Goal: Task Accomplishment & Management: Complete application form

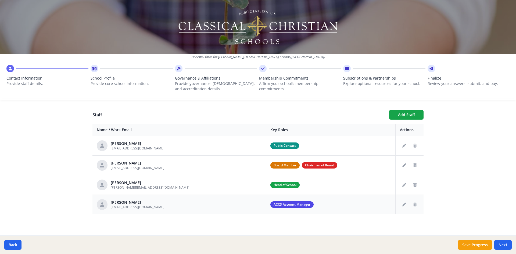
scroll to position [189, 0]
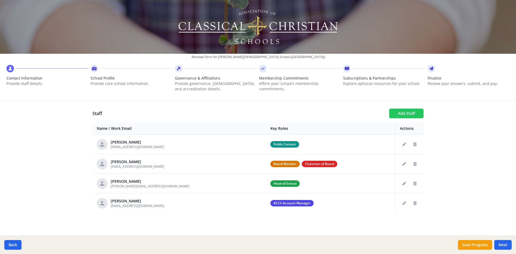
click at [415, 115] on button "Add Staff" at bounding box center [406, 114] width 34 height 10
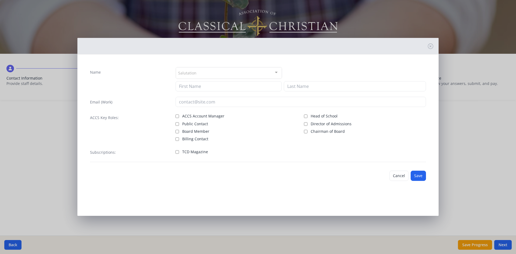
click at [207, 74] on div "Salutation" at bounding box center [229, 73] width 106 height 12
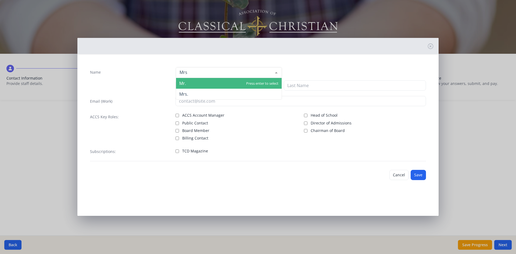
type input "Mrs."
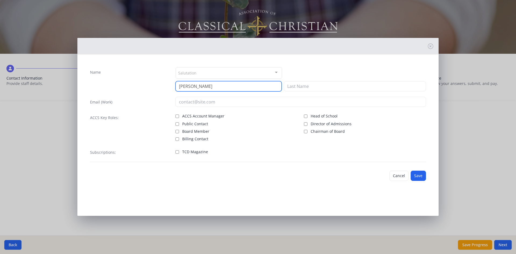
type input "[PERSON_NAME]"
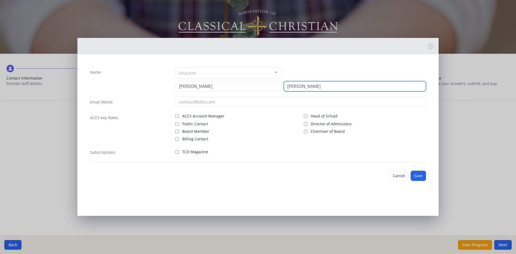
type input "[PERSON_NAME]"
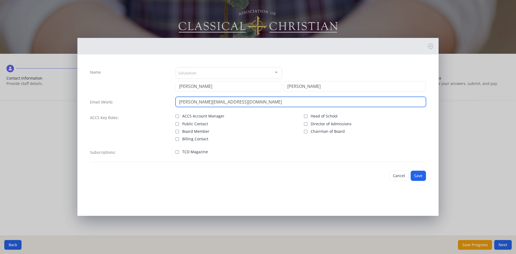
type input "[PERSON_NAME][EMAIL_ADDRESS][DOMAIN_NAME]"
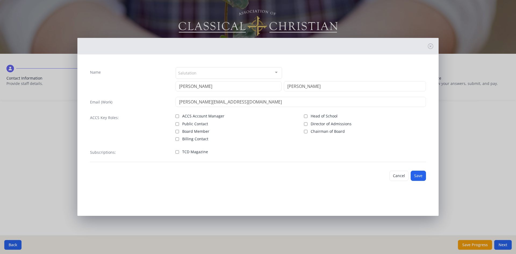
drag, startPoint x: 174, startPoint y: 124, endPoint x: 171, endPoint y: 124, distance: 3.0
click at [172, 124] on div "ACCS Key Roles: ACCS Account Manager Public Contact Board Member Billing Contac…" at bounding box center [258, 126] width 336 height 29
click at [177, 123] on input "Public Contact" at bounding box center [176, 123] width 3 height 3
checkbox input "true"
click at [419, 180] on button "Save" at bounding box center [418, 176] width 15 height 10
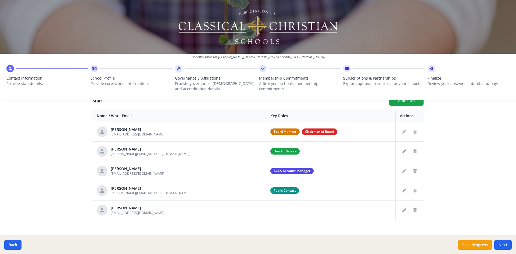
scroll to position [209, 0]
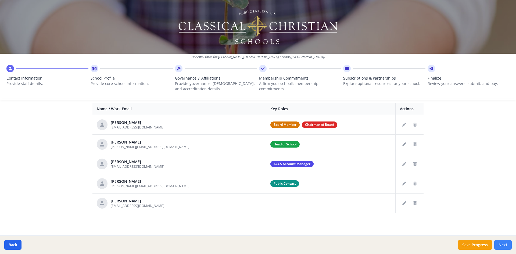
click at [507, 243] on button "Next" at bounding box center [502, 245] width 17 height 10
type input "[PHONE_NUMBER]"
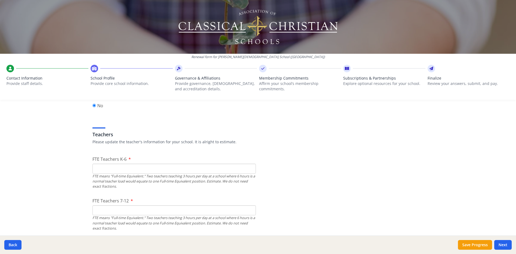
scroll to position [316, 0]
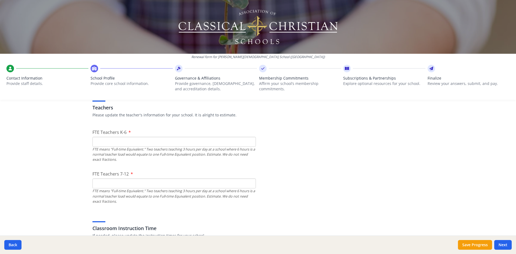
click at [107, 142] on input "FTE Teachers K-6" at bounding box center [173, 142] width 163 height 10
drag, startPoint x: 104, startPoint y: 140, endPoint x: 63, endPoint y: 134, distance: 41.0
click at [63, 134] on div "Renewal form for [PERSON_NAME][DEMOGRAPHIC_DATA] School ([GEOGRAPHIC_DATA]) Con…" at bounding box center [258, 127] width 516 height 254
type input "15"
click at [102, 185] on input "FTE Teachers 7-12" at bounding box center [173, 183] width 163 height 10
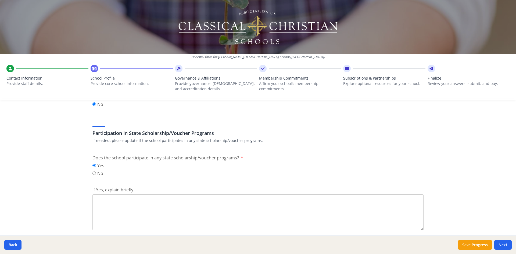
scroll to position [693, 0]
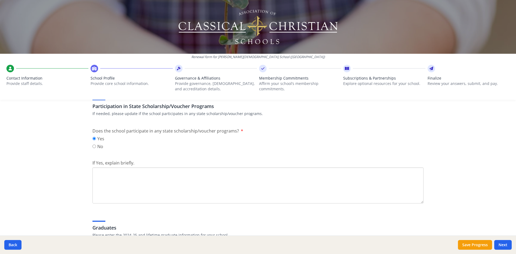
type input "7"
click at [151, 178] on textarea "If Yes, explain briefly." at bounding box center [257, 185] width 331 height 36
type textarea "Step Up for Students Scholarship"
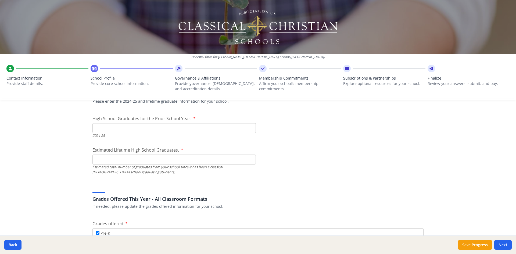
scroll to position [827, 0]
click at [156, 128] on input "High School Graduates for the Prior School Year." at bounding box center [173, 128] width 163 height 10
click at [171, 160] on input "Estimated Lifetime High School Graduates." at bounding box center [173, 159] width 163 height 10
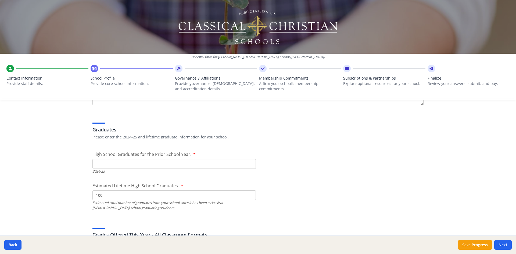
scroll to position [773, 0]
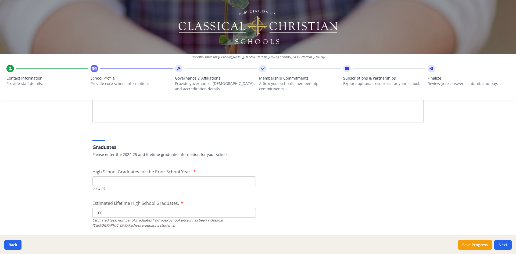
type input "100"
click at [102, 184] on input "High School Graduates for the Prior School Year." at bounding box center [173, 181] width 163 height 10
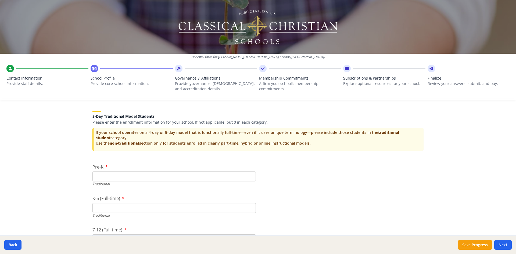
scroll to position [1149, 0]
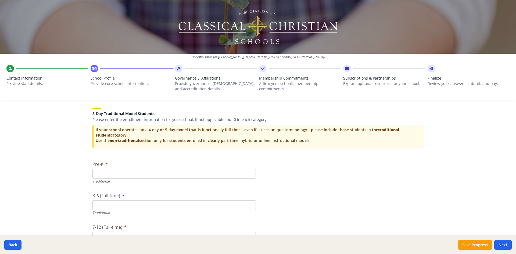
type input "0"
click at [102, 175] on input "Pre-K" at bounding box center [173, 174] width 163 height 10
type input "5"
click at [94, 204] on input "K-6 (Full-time)" at bounding box center [173, 205] width 163 height 10
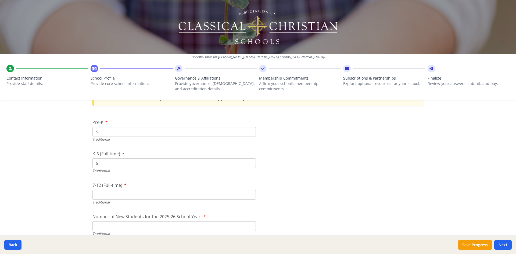
scroll to position [1203, 0]
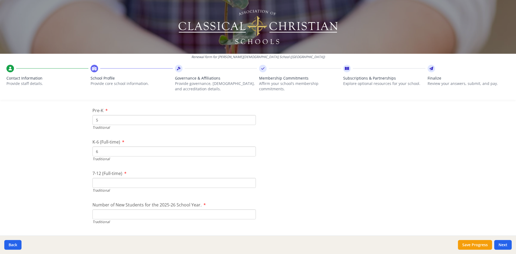
click at [249, 150] on input "6" at bounding box center [173, 151] width 163 height 10
type input "5"
click at [249, 153] on input "5" at bounding box center [173, 151] width 163 height 10
click at [100, 182] on input "7-12 (Full-time)" at bounding box center [173, 183] width 163 height 10
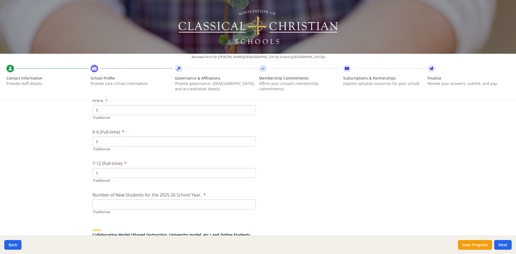
scroll to position [1230, 0]
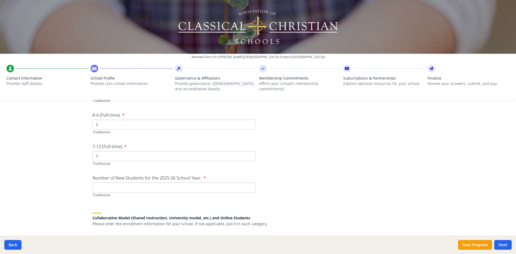
type input "5"
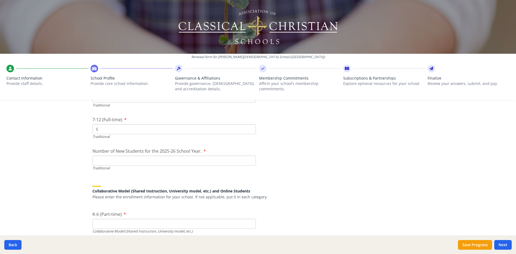
click at [130, 160] on input "Number of New Students for the 2025-26 School Year." at bounding box center [173, 161] width 163 height 10
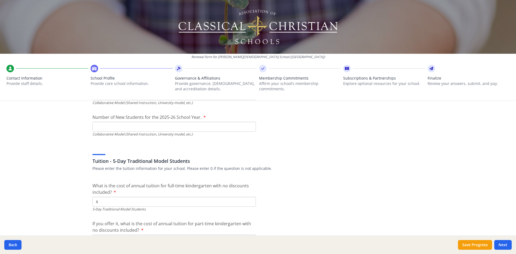
scroll to position [1445, 0]
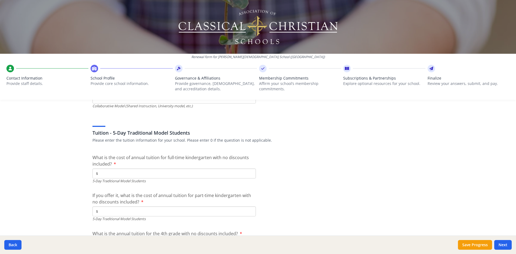
type input "22"
click at [129, 176] on input "$" at bounding box center [173, 173] width 163 height 10
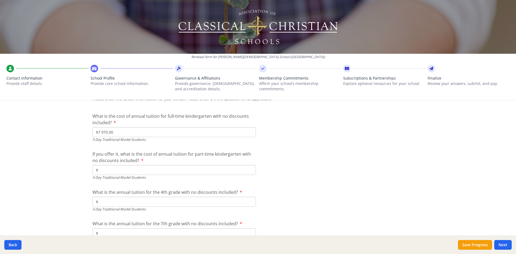
scroll to position [1499, 0]
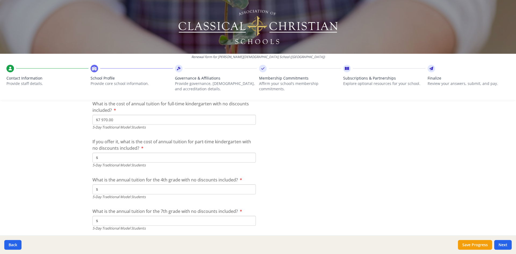
type input "$7 970.00"
click at [153, 188] on input "$" at bounding box center [173, 189] width 163 height 10
type input "$7 240.00"
click at [181, 221] on input "$" at bounding box center [173, 221] width 163 height 10
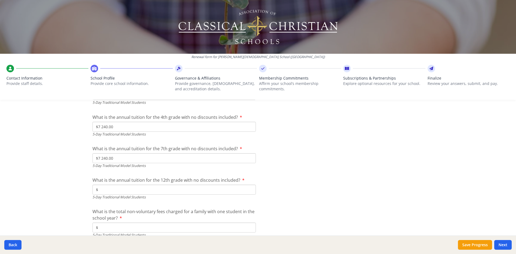
scroll to position [1579, 0]
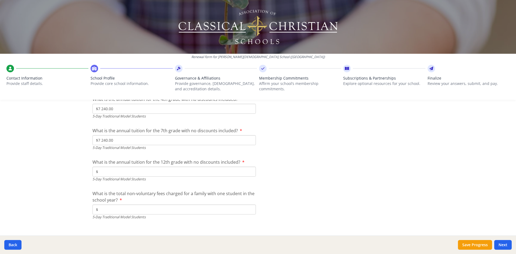
type input "$7 240.00"
click at [113, 207] on input "$" at bounding box center [173, 209] width 163 height 10
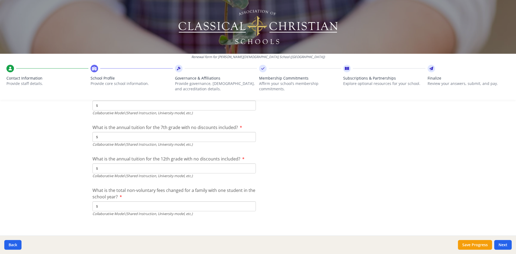
scroll to position [1831, 0]
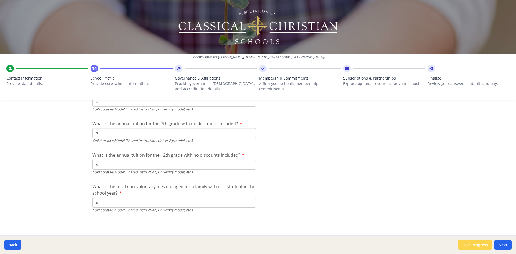
type input "$100.00"
click at [469, 248] on button "Save Progress" at bounding box center [475, 245] width 34 height 10
type input "[PHONE_NUMBER]"
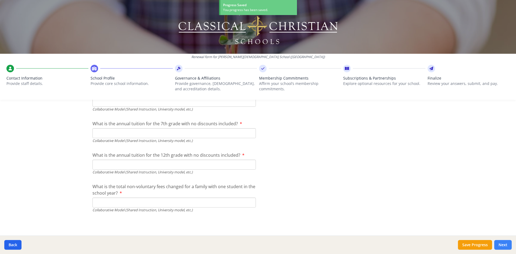
click at [504, 245] on button "Next" at bounding box center [502, 245] width 17 height 10
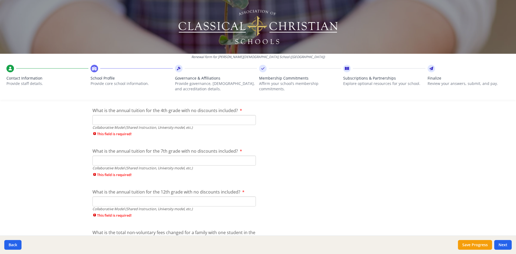
click at [128, 119] on input "What is the annual tuition for the 4th grade with no discounts included?" at bounding box center [173, 120] width 163 height 10
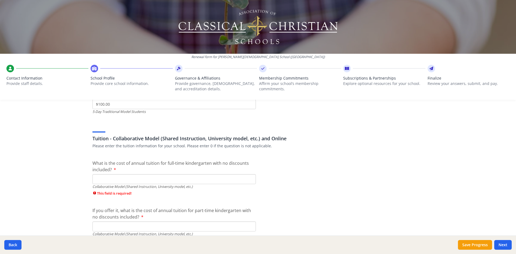
scroll to position [1716, 0]
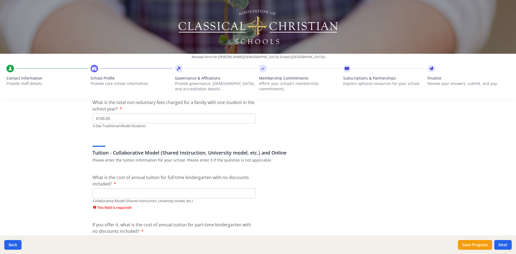
click at [111, 195] on input "What is the cost of annual tuition for full-time kindergarten with no discounts…" at bounding box center [173, 193] width 163 height 10
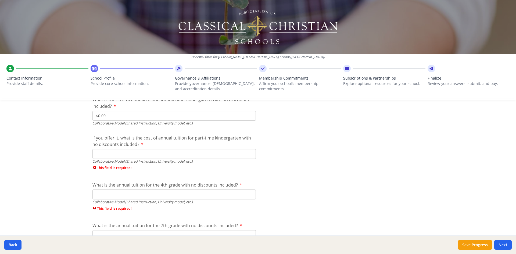
scroll to position [1797, 0]
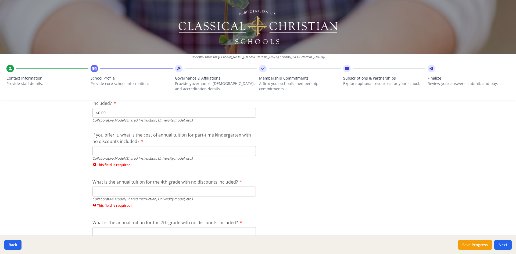
type input "$0.00"
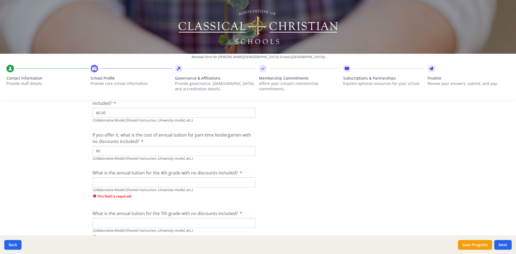
type input "$0"
click at [110, 185] on input "What is the annual tuition for the 4th grade with no discounts included?" at bounding box center [173, 182] width 163 height 10
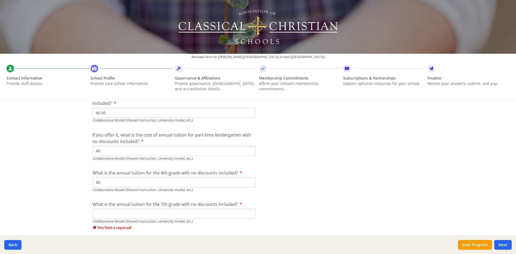
type input "$0"
click at [118, 214] on input "What is the annual tuition for the 7th grade with no discounts included?" at bounding box center [173, 214] width 163 height 10
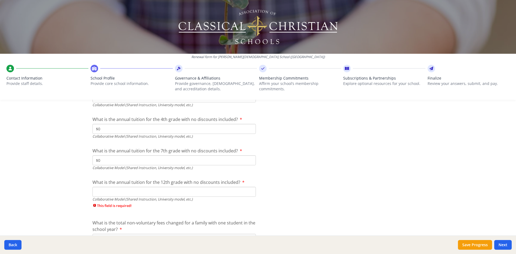
scroll to position [1851, 0]
type input "$0"
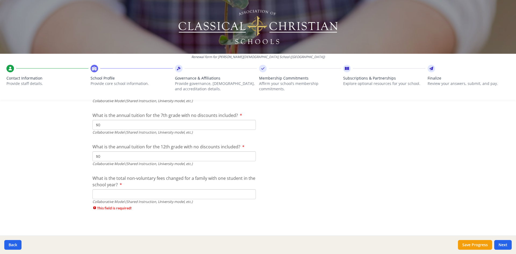
scroll to position [1887, 0]
type input "$0"
click at [96, 190] on input "What is the total non-voluntary fees changed for a family with one student in t…" at bounding box center [173, 193] width 163 height 10
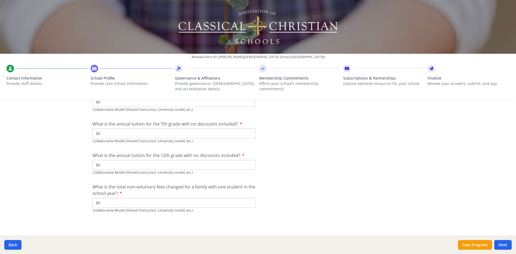
scroll to position [1877, 0]
type input "$0"
click at [476, 246] on button "Save Progress" at bounding box center [475, 245] width 34 height 10
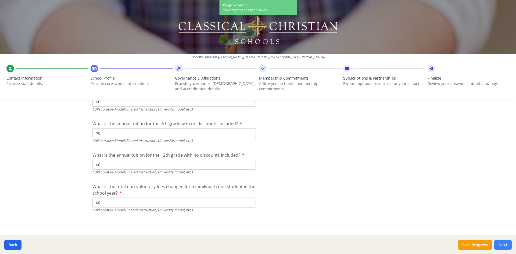
click at [499, 244] on button "Next" at bounding box center [502, 245] width 17 height 10
click at [506, 242] on button "Next" at bounding box center [502, 245] width 17 height 10
click at [505, 246] on button "Next" at bounding box center [502, 245] width 17 height 10
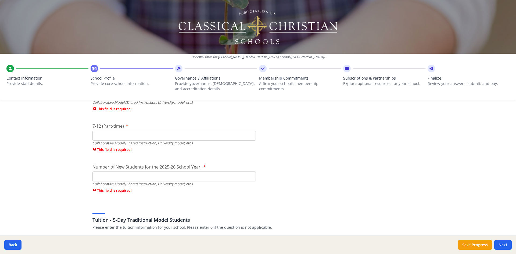
scroll to position [1340, 0]
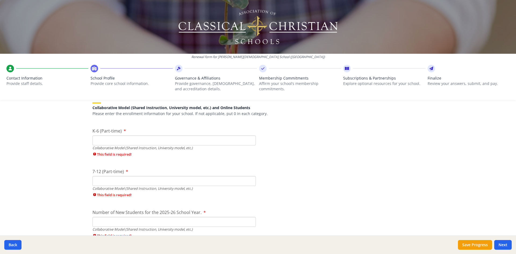
click at [100, 137] on input "K-6 (Part-time)" at bounding box center [173, 140] width 163 height 10
type input "0"
click at [103, 185] on div "7-12 (Part-time) Collaborative Model (Shared Instruction, University model, etc…" at bounding box center [173, 184] width 163 height 32
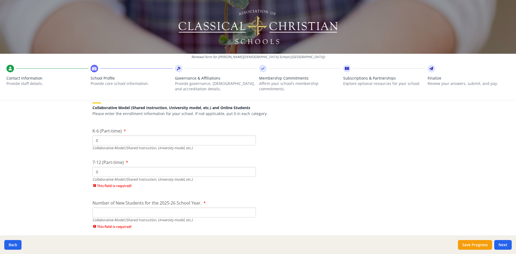
type input "0"
click at [109, 213] on div "Number of New Students for the 2025-26 School Year. Collaborative Model (Shared…" at bounding box center [173, 216] width 163 height 32
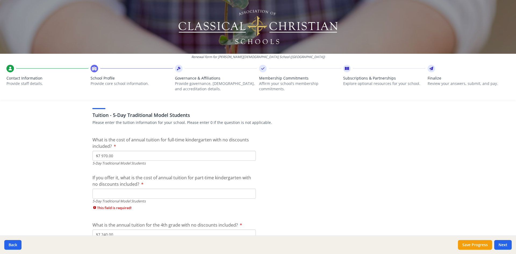
scroll to position [1474, 0]
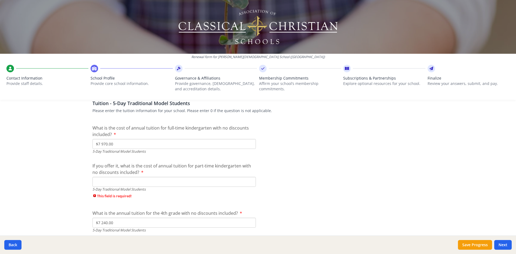
type input "0"
click at [117, 185] on input "If you offer it, what is the cost of annual tuition for part-time kindergarten …" at bounding box center [173, 182] width 163 height 10
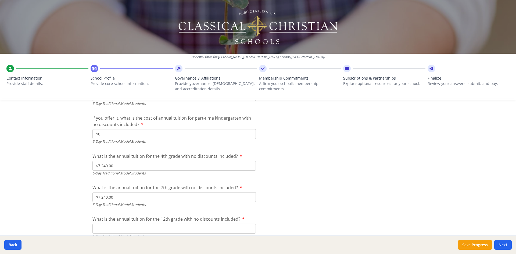
scroll to position [1528, 0]
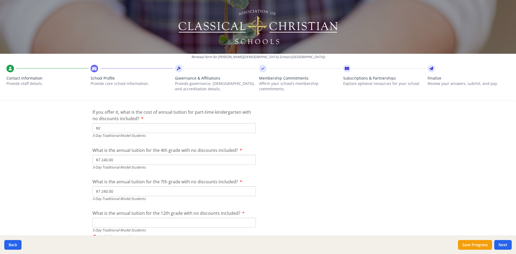
type input "$0"
click at [111, 221] on input "What is the annual tuition for the 12th grade with no discounts included?" at bounding box center [173, 223] width 163 height 10
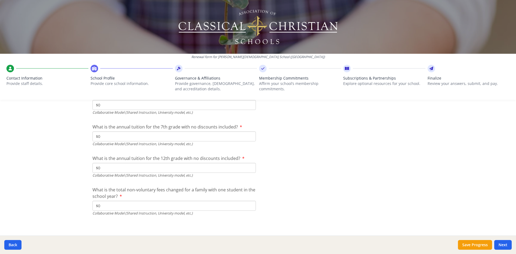
scroll to position [1831, 0]
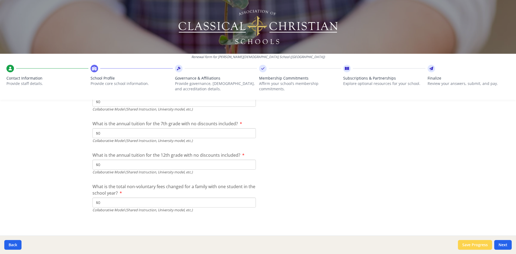
type input "$0"
click at [468, 247] on button "Save Progress" at bounding box center [475, 245] width 34 height 10
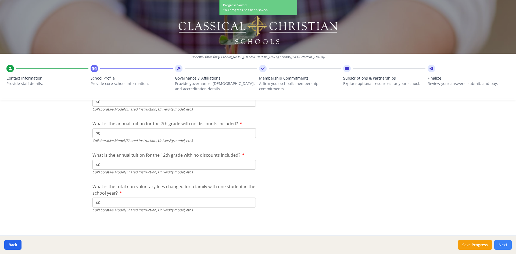
click at [511, 246] on button "Next" at bounding box center [502, 245] width 17 height 10
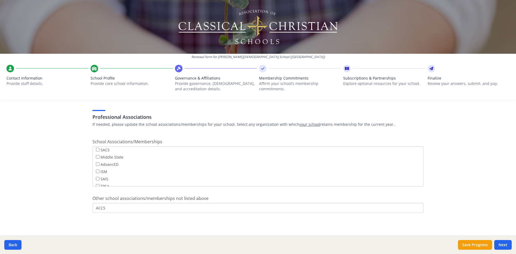
scroll to position [43, 0]
click at [503, 247] on button "Next" at bounding box center [502, 245] width 17 height 10
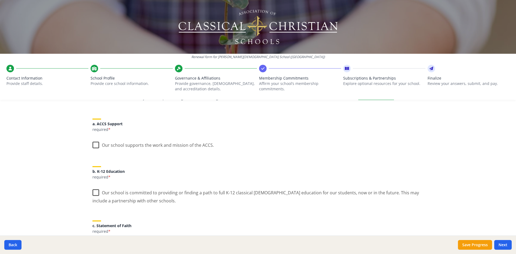
scroll to position [0, 0]
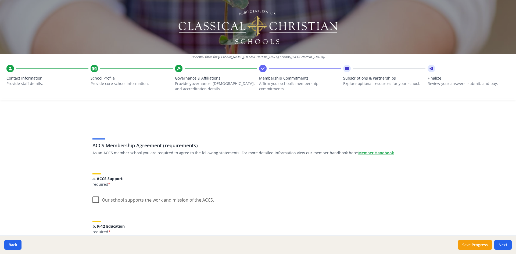
click at [95, 201] on label "Our school supports the work and mission of the ACCS." at bounding box center [152, 199] width 121 height 12
click at [0, 0] on input "Our school supports the work and mission of the ACCS." at bounding box center [0, 0] width 0 height 0
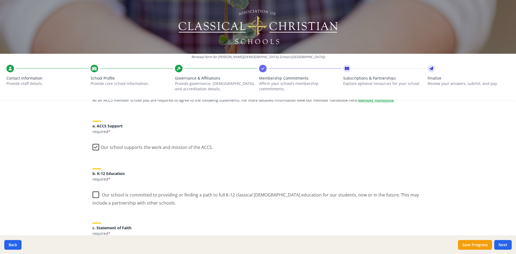
scroll to position [54, 0]
click at [92, 195] on label "Our school is committed to providing or finding a path to full K-12 classical […" at bounding box center [257, 196] width 331 height 18
click at [0, 0] on input "Our school is committed to providing or finding a path to full K-12 classical […" at bounding box center [0, 0] width 0 height 0
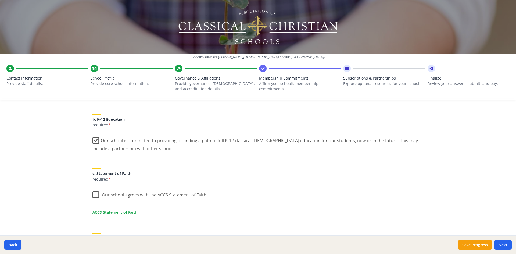
scroll to position [107, 0]
click at [95, 194] on label "Our school agrees with the ACCS Statement of Faith." at bounding box center [149, 193] width 115 height 12
click at [0, 0] on input "Our school agrees with the ACCS Statement of Faith." at bounding box center [0, 0] width 0 height 0
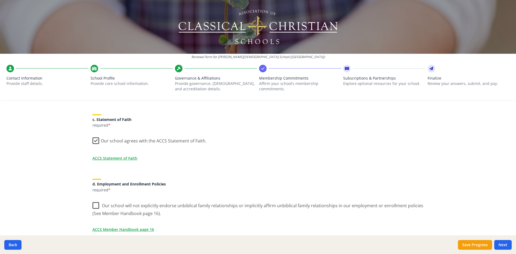
scroll to position [161, 0]
click at [94, 204] on label "Our school will not explicitly endorse unbiblical family relationships or impli…" at bounding box center [257, 207] width 331 height 18
click at [0, 0] on input "Our school will not explicitly endorse unbiblical family relationships or impli…" at bounding box center [0, 0] width 0 height 0
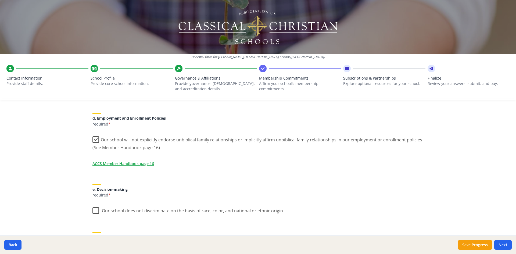
scroll to position [242, 0]
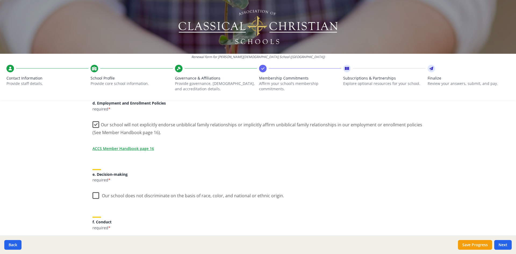
click at [96, 194] on label "Our school does not discriminate on the basis of race, color, and national or e…" at bounding box center [188, 195] width 192 height 12
click at [0, 0] on input "Our school does not discriminate on the basis of race, color, and national or e…" at bounding box center [0, 0] width 0 height 0
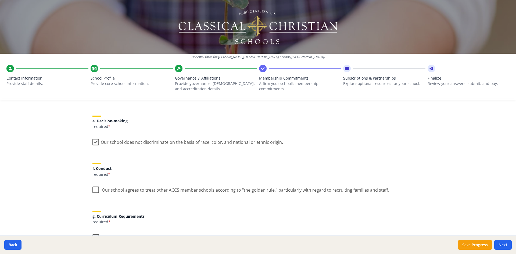
scroll to position [296, 0]
click at [94, 190] on label "Our school agrees to treat other ACCS member schools according to "the golden r…" at bounding box center [240, 189] width 297 height 12
click at [0, 0] on input "Our school agrees to treat other ACCS member schools according to "the golden r…" at bounding box center [0, 0] width 0 height 0
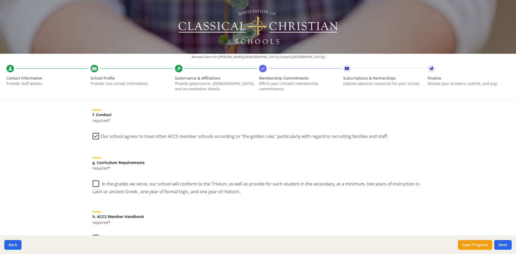
scroll to position [349, 0]
click at [96, 184] on label "In the grades we serve, our school will conform to the Trivium, as well as prov…" at bounding box center [257, 186] width 331 height 18
click at [0, 0] on input "In the grades we serve, our school will conform to the Trivium, as well as prov…" at bounding box center [0, 0] width 0 height 0
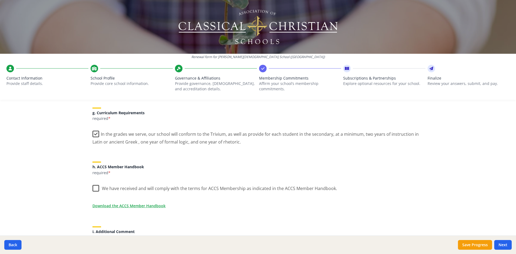
scroll to position [403, 0]
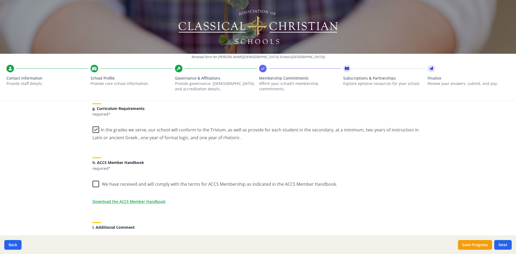
click at [95, 185] on label "We have received and will comply with the terms for ACCS Membership as indicate…" at bounding box center [214, 183] width 244 height 12
click at [0, 0] on input "We have received and will comply with the terms for ACCS Membership as indicate…" at bounding box center [0, 0] width 0 height 0
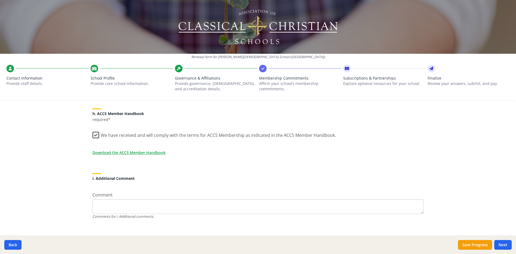
scroll to position [458, 0]
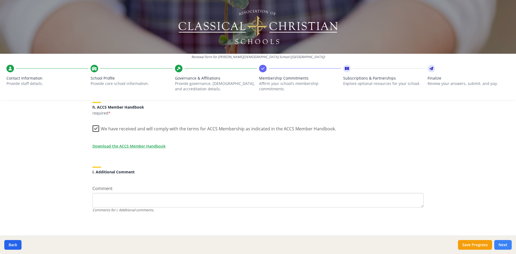
click at [506, 247] on button "Next" at bounding box center [502, 245] width 17 height 10
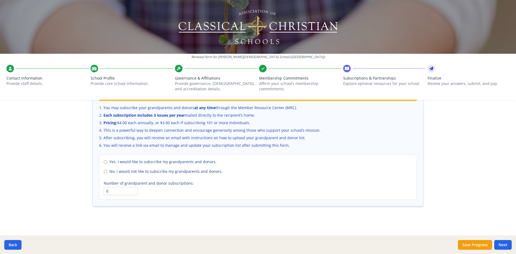
click at [105, 171] on label "No. I would not like to subscribe my grandparents and donors." at bounding box center [258, 171] width 308 height 5
click at [105, 171] on input "No. I would not like to subscribe my grandparents and donors." at bounding box center [105, 171] width 3 height 3
radio input "true"
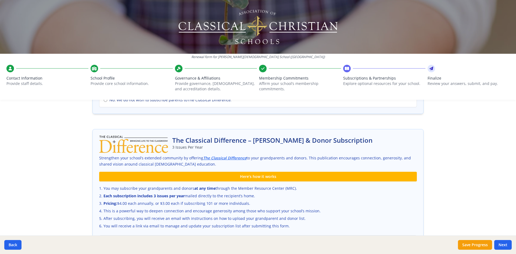
scroll to position [172, 0]
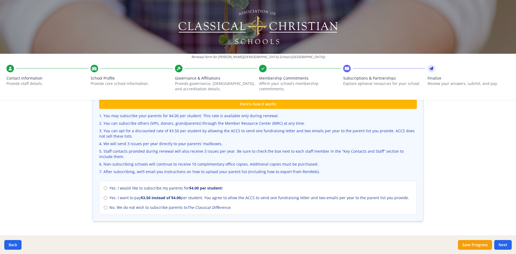
drag, startPoint x: 105, startPoint y: 206, endPoint x: 104, endPoint y: 203, distance: 2.9
click at [105, 205] on label "No. We do not wish to subscribe parents to The Classical Difference ." at bounding box center [258, 207] width 308 height 5
click at [105, 206] on input "No. We do not wish to subscribe parents to The Classical Difference ." at bounding box center [105, 207] width 3 height 3
radio input "true"
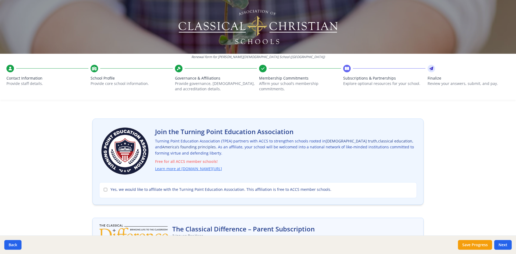
scroll to position [11, 0]
click at [104, 188] on input "Yes, we would like to affiliate with the Turning Point Education Association. T…" at bounding box center [105, 189] width 3 height 3
checkbox input "true"
click at [500, 246] on button "Next" at bounding box center [502, 245] width 17 height 10
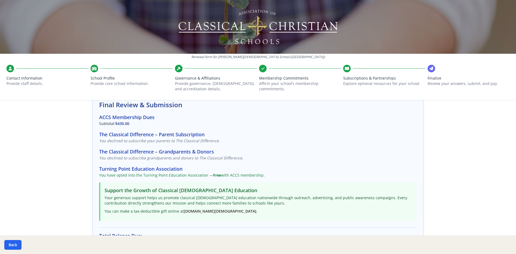
scroll to position [133, 0]
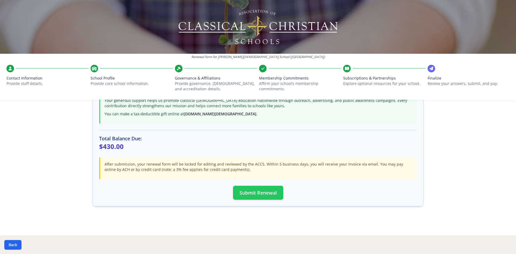
click at [258, 188] on button "Submit Renewal" at bounding box center [258, 193] width 50 height 14
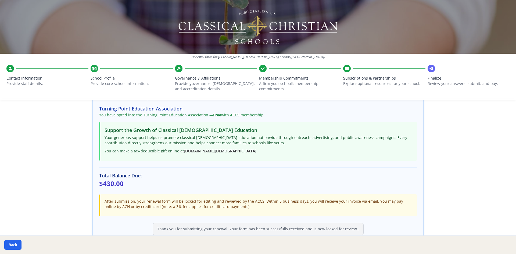
scroll to position [132, 0]
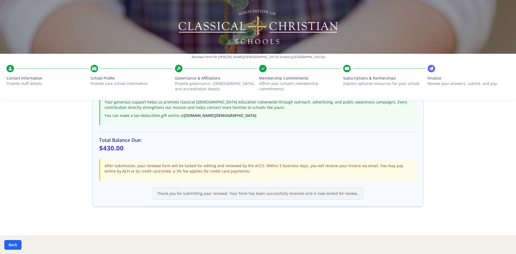
click at [136, 165] on p "After submission, your renewal form will be locked for editing and reviewed by …" at bounding box center [259, 168] width 308 height 11
click at [112, 147] on p "$430.00" at bounding box center [258, 148] width 318 height 9
click at [423, 69] on ul "Contact Information Provide staff details. School Profile Provide core school i…" at bounding box center [257, 82] width 503 height 35
click at [431, 80] on span "Finalize" at bounding box center [468, 77] width 82 height 5
click at [270, 194] on div "Thank you for submitting your renewal. Your form has been successfully received…" at bounding box center [258, 193] width 211 height 12
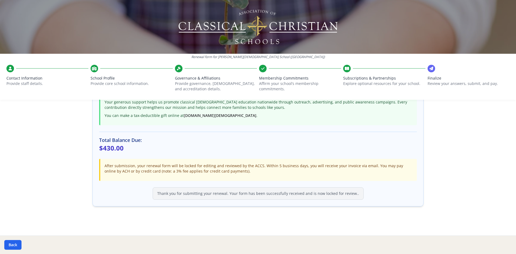
scroll to position [0, 0]
